Goal: Task Accomplishment & Management: Use online tool/utility

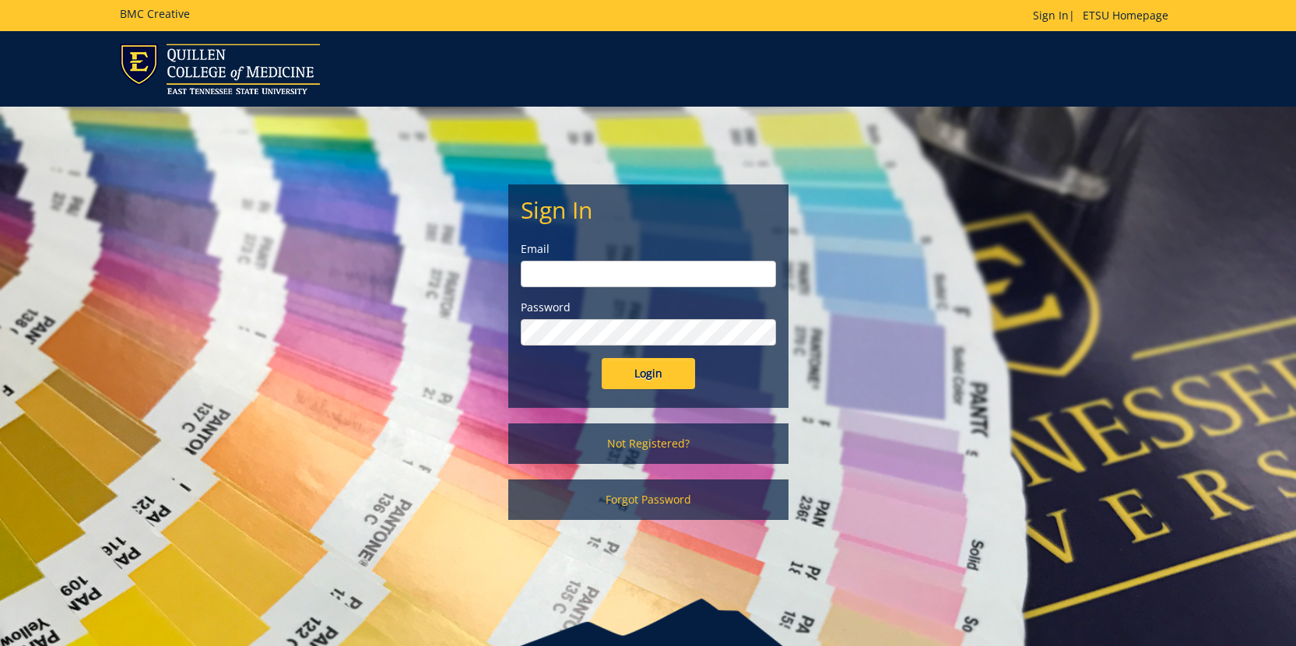
click at [645, 276] on input "email" at bounding box center [648, 274] width 255 height 26
type input "[PERSON_NAME][EMAIL_ADDRESS][DOMAIN_NAME]"
click at [602, 358] on input "Login" at bounding box center [648, 373] width 93 height 31
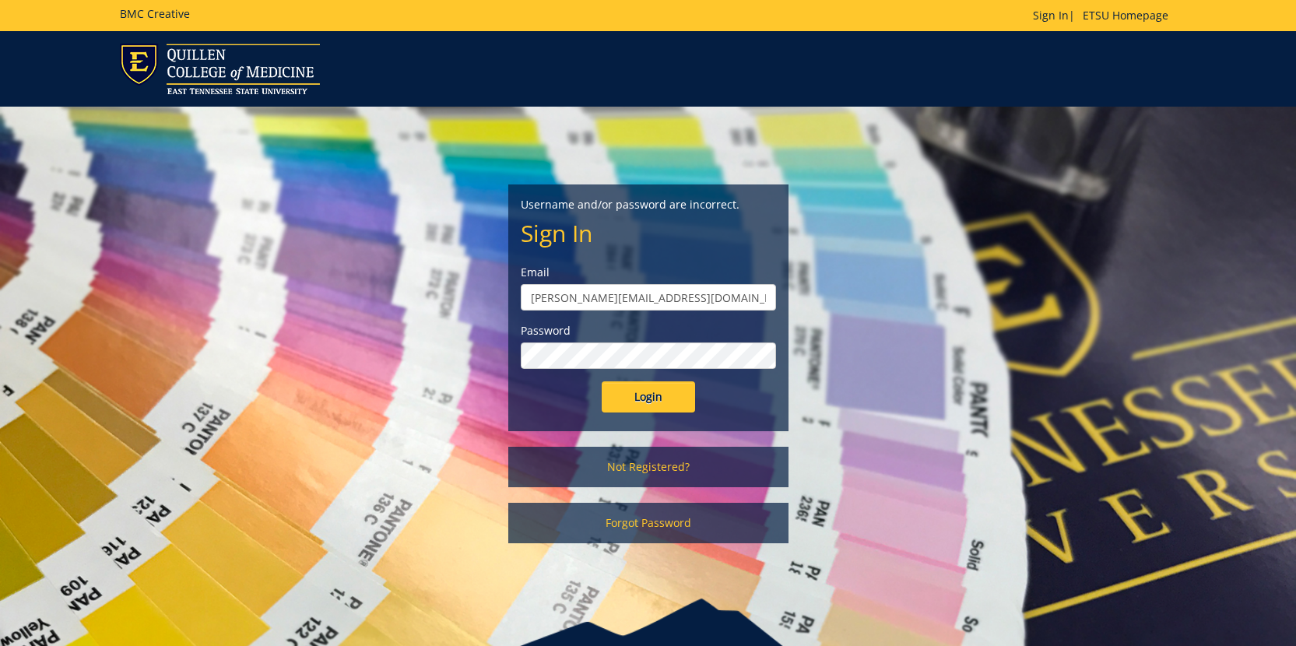
click at [602, 381] on input "Login" at bounding box center [648, 396] width 93 height 31
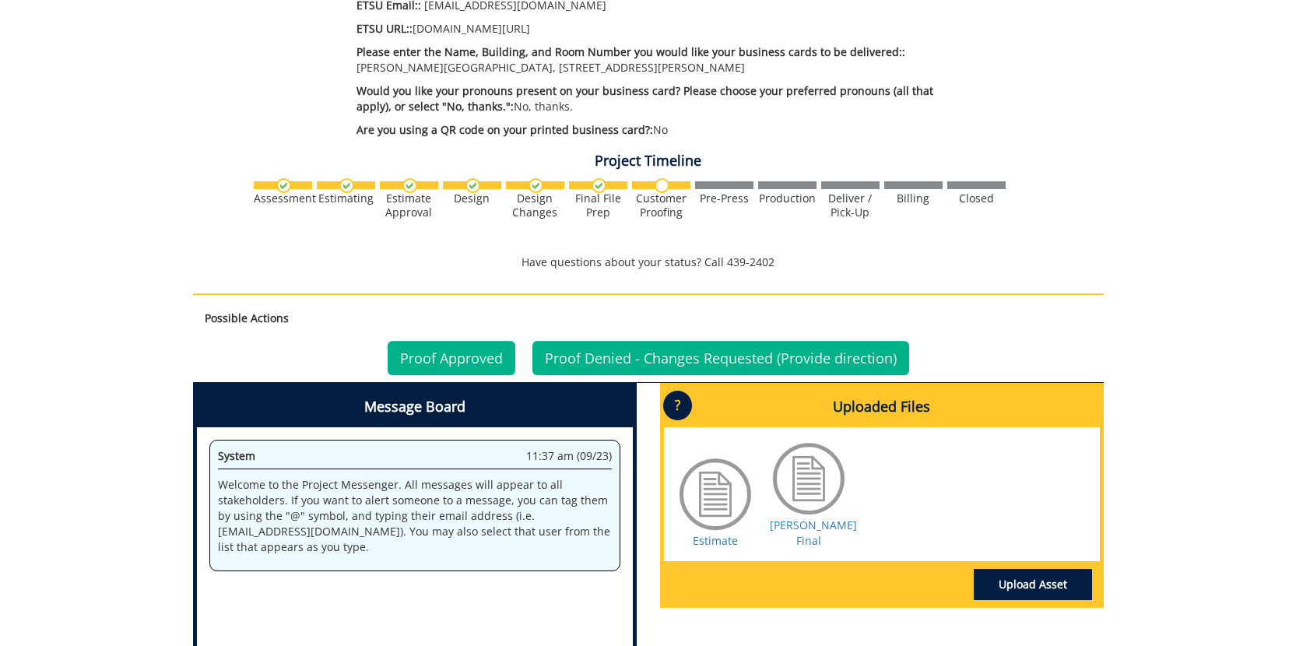
scroll to position [1035, 0]
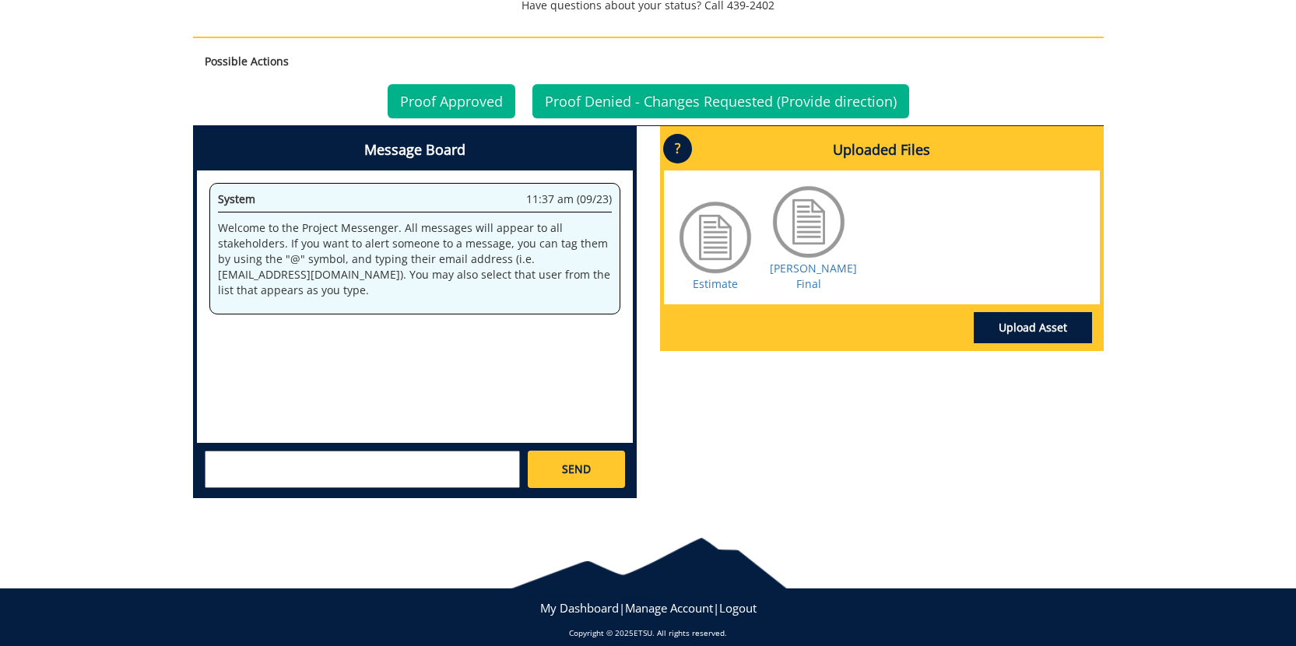
click at [812, 195] on div at bounding box center [809, 222] width 78 height 78
click at [810, 261] on link "Johnson BC Final" at bounding box center [813, 276] width 87 height 30
